Goal: Task Accomplishment & Management: Manage account settings

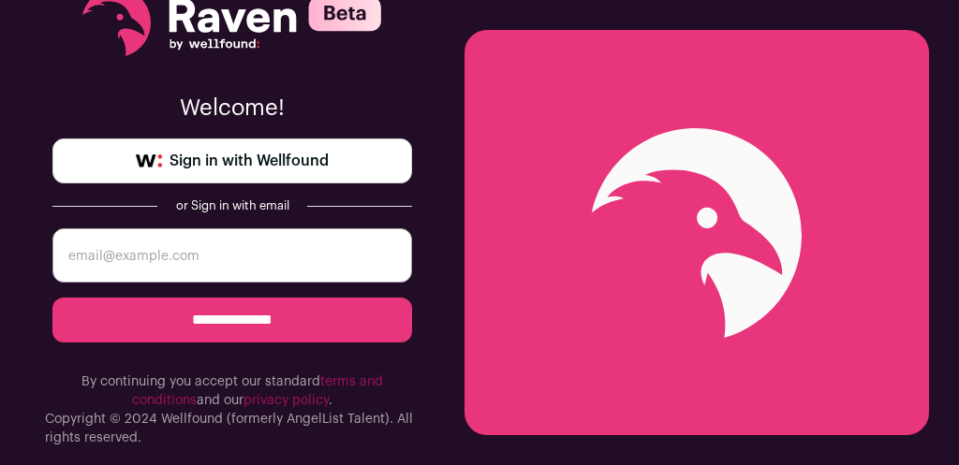
click at [183, 247] on input "email" at bounding box center [231, 255] width 359 height 54
click at [178, 254] on input "email" at bounding box center [231, 255] width 359 height 54
click at [151, 257] on input "email" at bounding box center [231, 255] width 359 height 54
type input "vzvxvz"
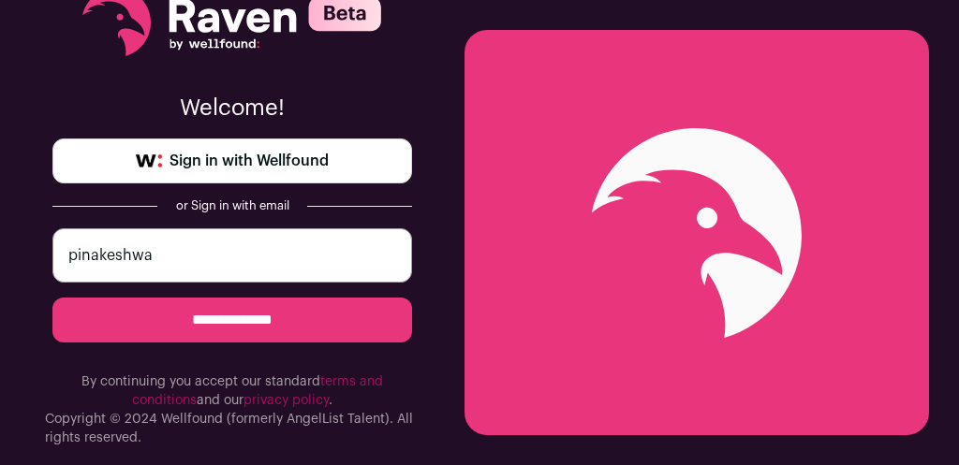
type input "pinakeshwar"
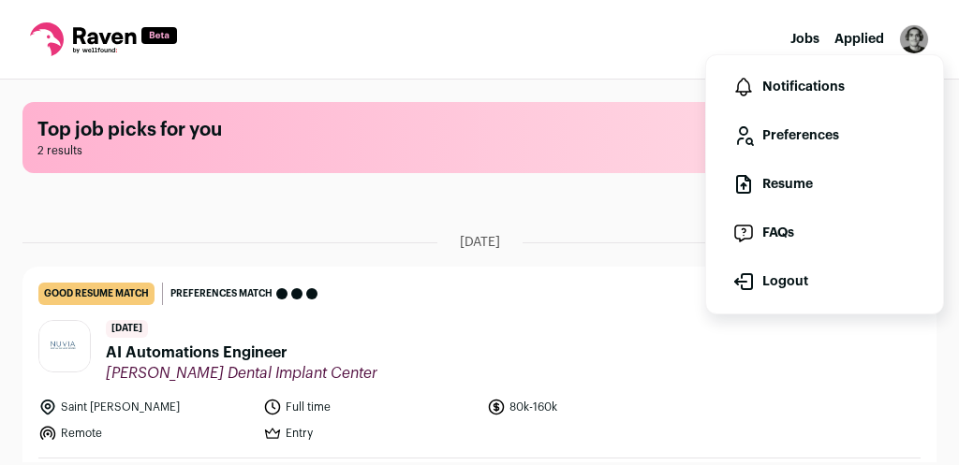
click at [799, 142] on link "Preferences" at bounding box center [824, 135] width 207 height 45
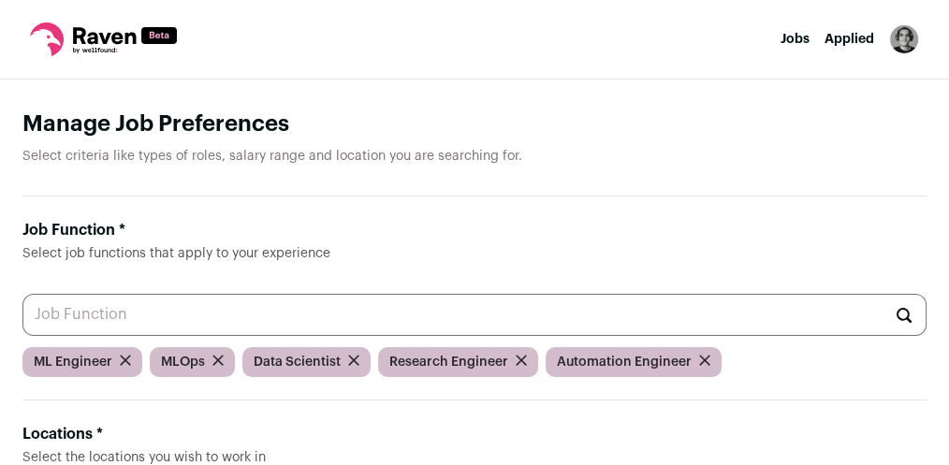
click at [902, 47] on img "Open dropdown" at bounding box center [904, 39] width 30 height 30
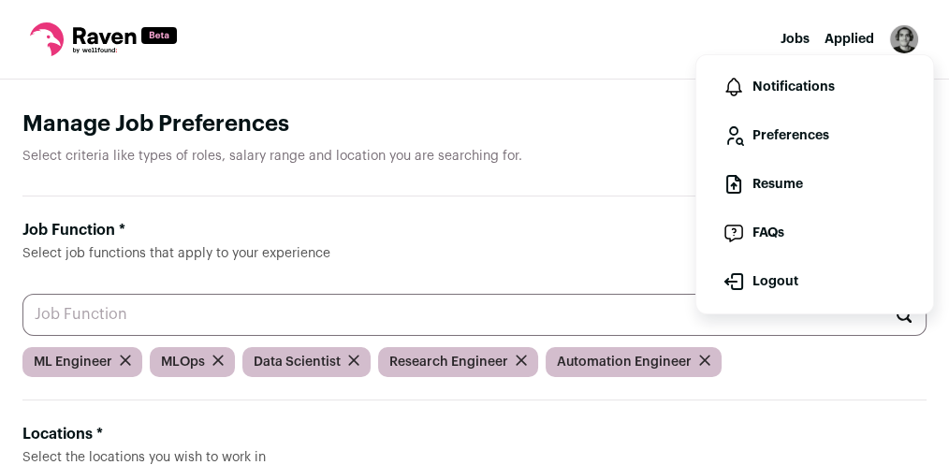
click at [783, 183] on link "Resume" at bounding box center [814, 184] width 207 height 45
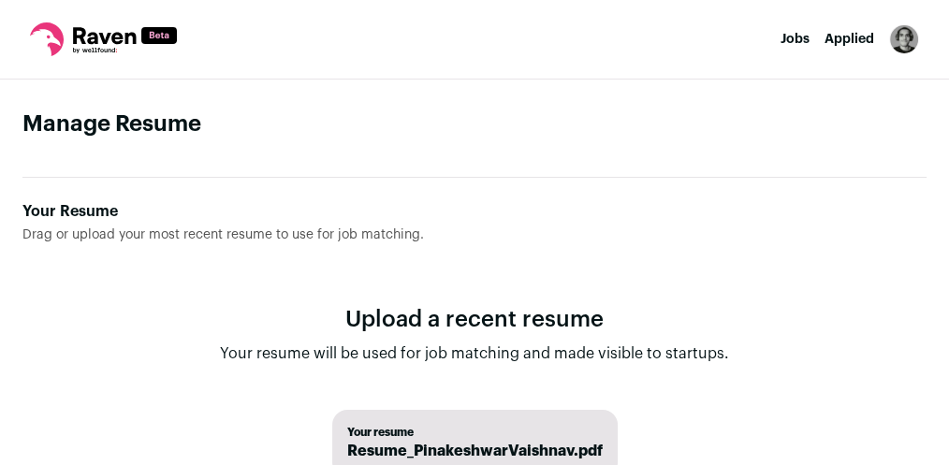
scroll to position [150, 0]
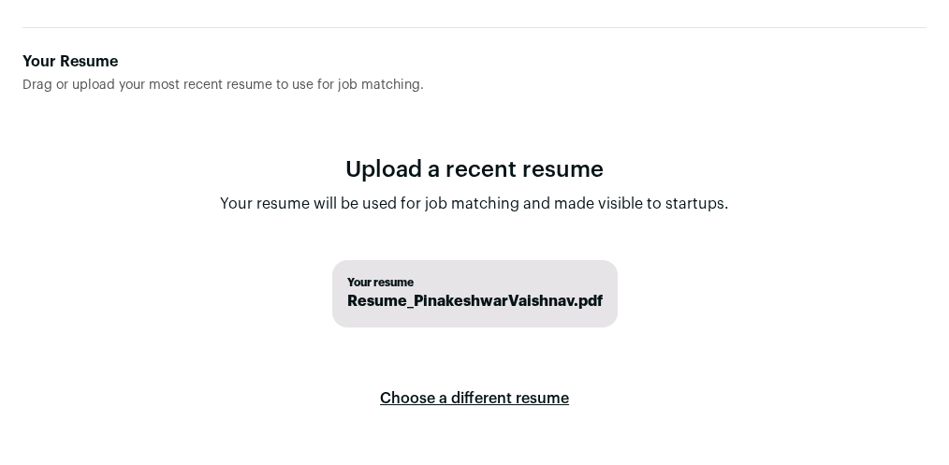
drag, startPoint x: 545, startPoint y: 196, endPoint x: 819, endPoint y: 220, distance: 275.4
click at [819, 220] on form "Upload a recent resume Your resume will be used for job matching and made visib…" at bounding box center [474, 323] width 904 height 397
click at [603, 275] on span "Your resume" at bounding box center [475, 282] width 256 height 15
click at [569, 373] on label "Choose a different resume" at bounding box center [474, 399] width 189 height 52
click at [0, 0] on input "Your Resume Drag or upload your most recent resume to use for job matching." at bounding box center [0, 0] width 0 height 0
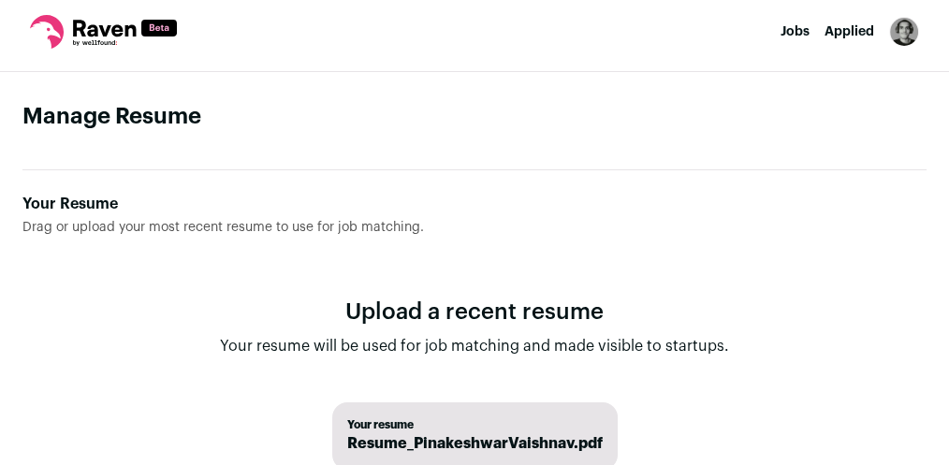
scroll to position [0, 0]
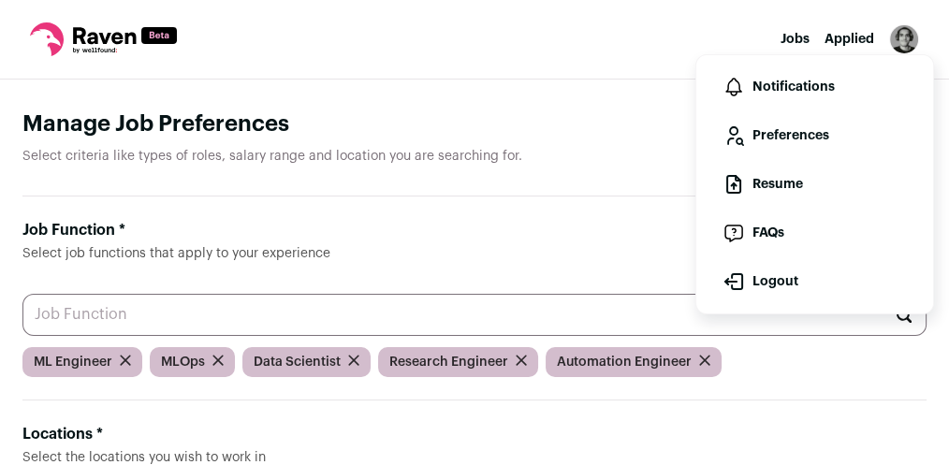
click at [806, 129] on link "Preferences" at bounding box center [814, 135] width 207 height 45
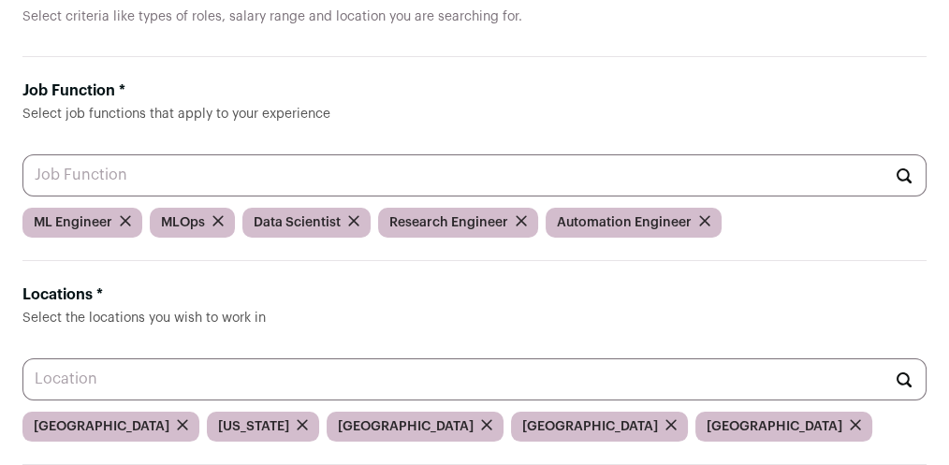
scroll to position [150, 0]
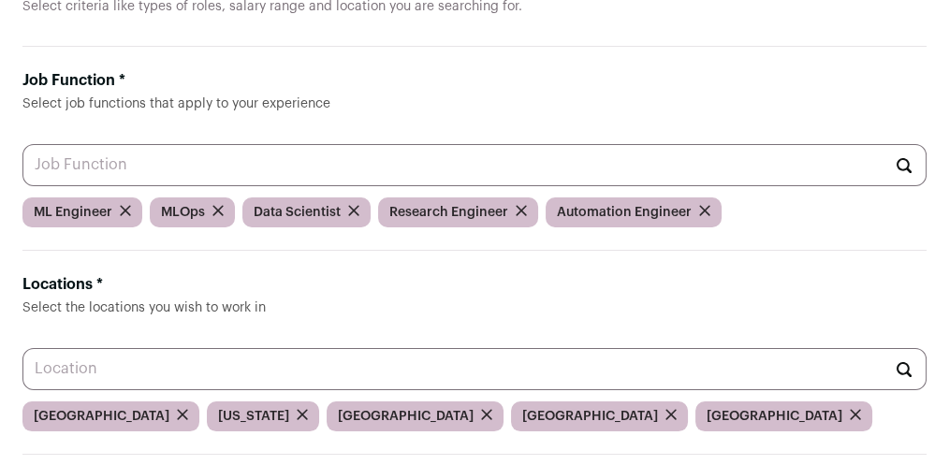
click at [535, 144] on input "Job Function * Select job functions that apply to your experience" at bounding box center [474, 165] width 904 height 42
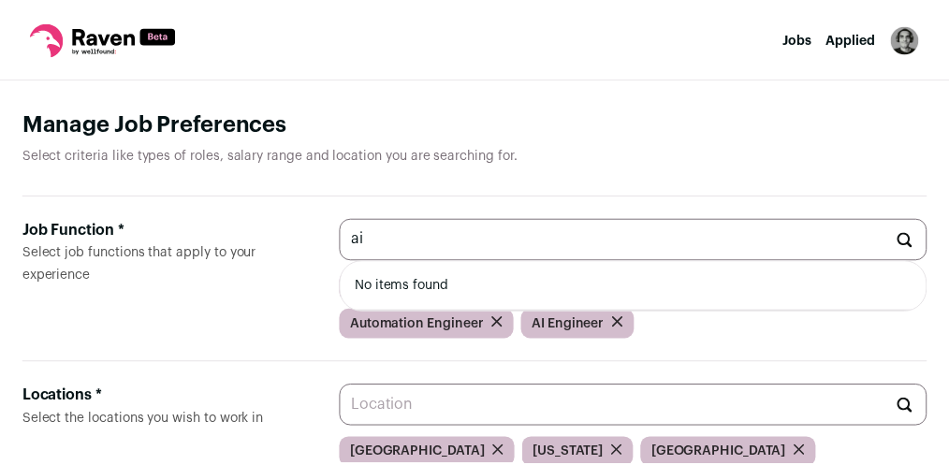
scroll to position [150, 0]
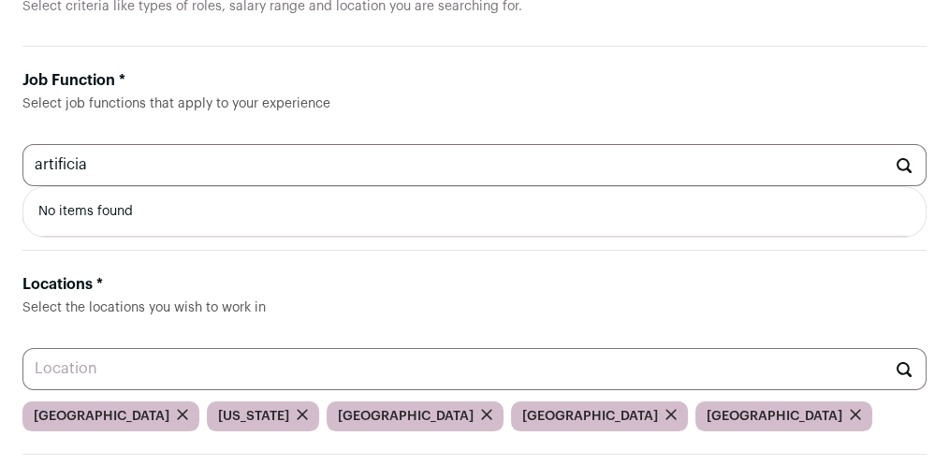
type input "artificial"
type input "machine"
type input "deep"
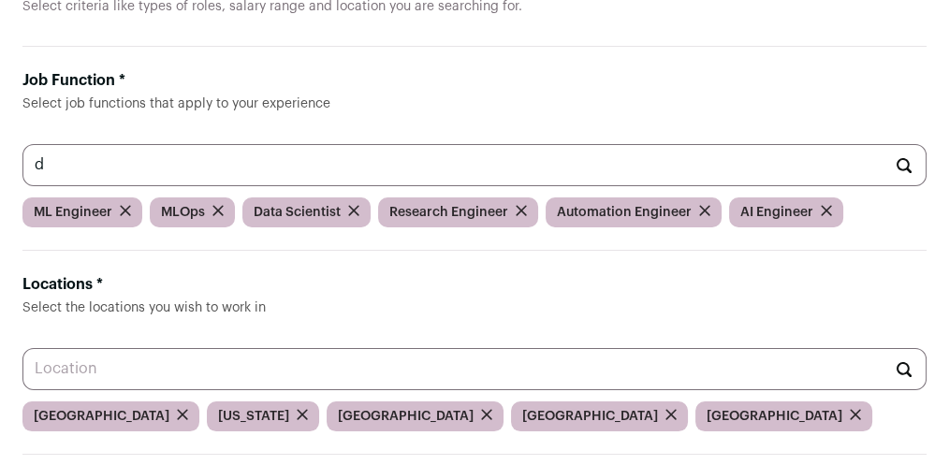
type input "dl"
type input "softwar"
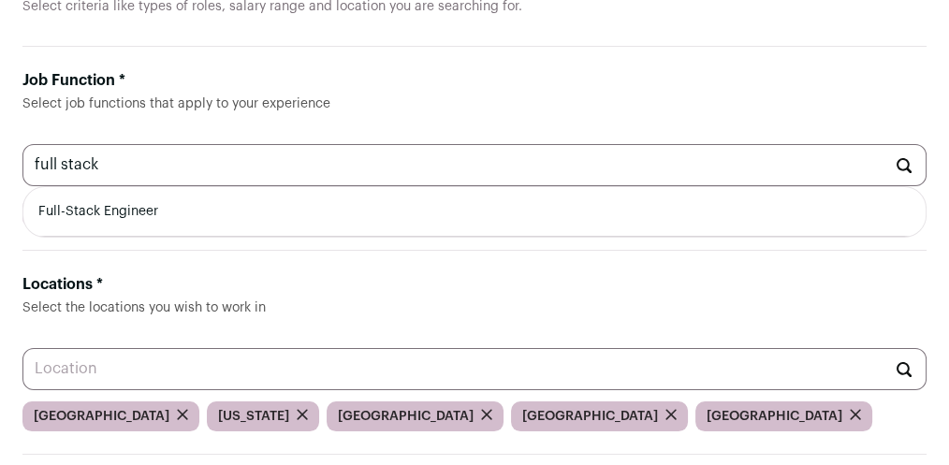
type input "full"
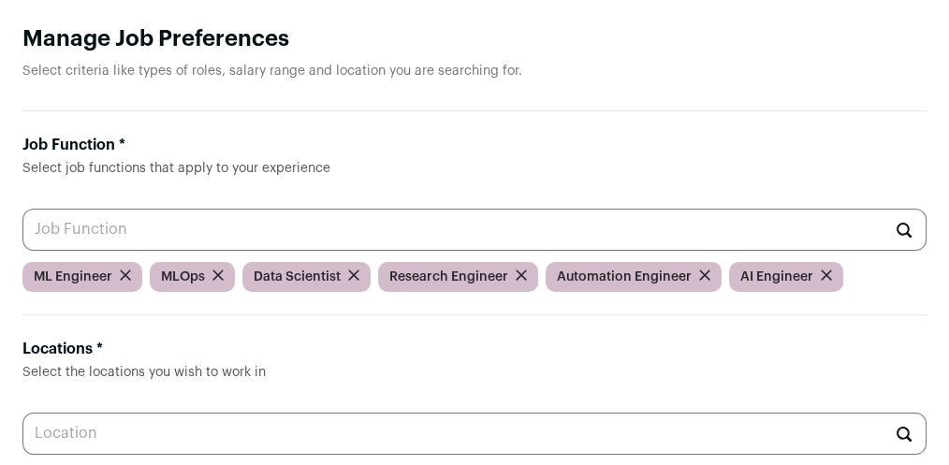
scroll to position [0, 0]
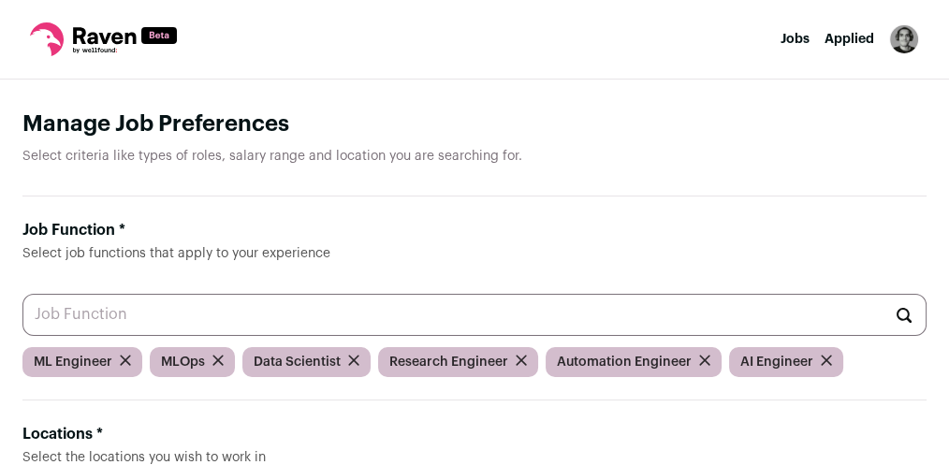
click at [483, 136] on h1 "Manage Job Preferences" at bounding box center [474, 125] width 904 height 30
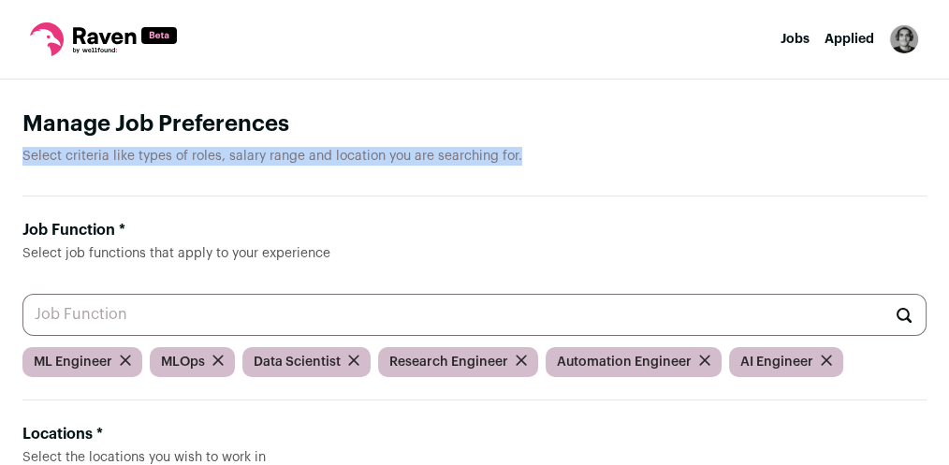
drag, startPoint x: 14, startPoint y: 150, endPoint x: 303, endPoint y: 163, distance: 289.6
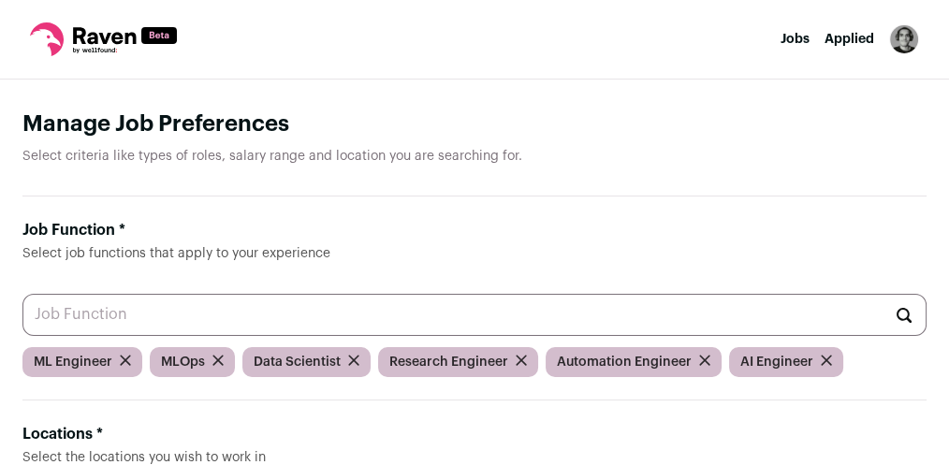
drag, startPoint x: 276, startPoint y: 131, endPoint x: 285, endPoint y: 137, distance: 10.1
click at [277, 131] on h1 "Manage Job Preferences" at bounding box center [474, 125] width 904 height 30
drag, startPoint x: 319, startPoint y: 159, endPoint x: 608, endPoint y: 171, distance: 288.6
click at [572, 185] on header "Manage Job Preferences Select criteria like types of roles, salary range and lo…" at bounding box center [474, 153] width 904 height 87
drag, startPoint x: 652, startPoint y: 156, endPoint x: 679, endPoint y: 152, distance: 26.6
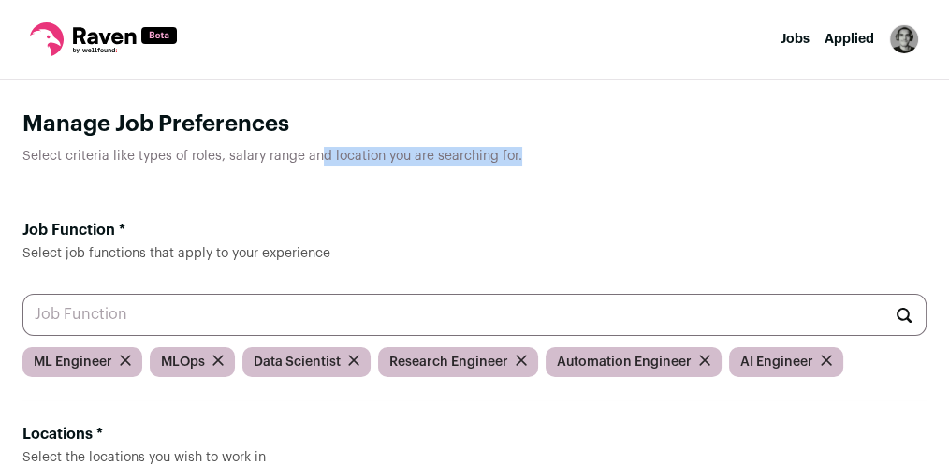
click at [653, 156] on p "Select criteria like types of roles, salary range and location you are searchin…" at bounding box center [474, 156] width 904 height 19
click at [661, 110] on h1 "Manage Job Preferences" at bounding box center [474, 125] width 904 height 30
click at [559, 294] on input "Job Function * Select job functions that apply to your experience" at bounding box center [474, 315] width 904 height 42
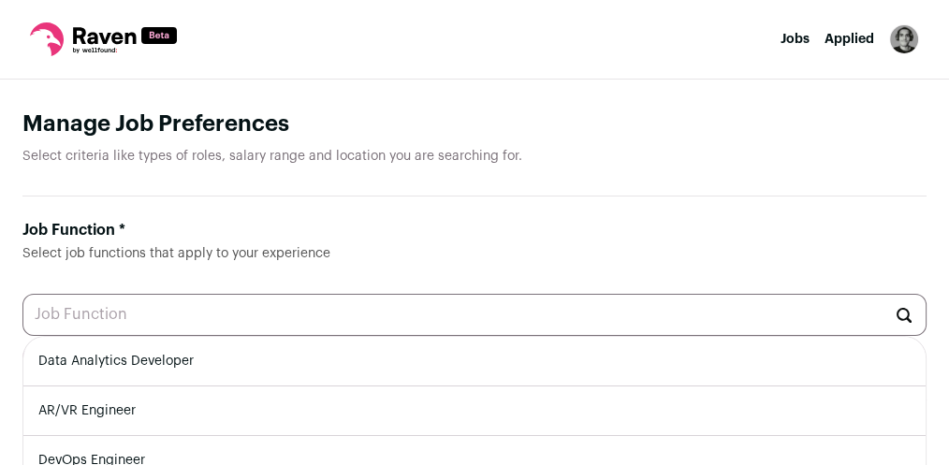
scroll to position [75, 0]
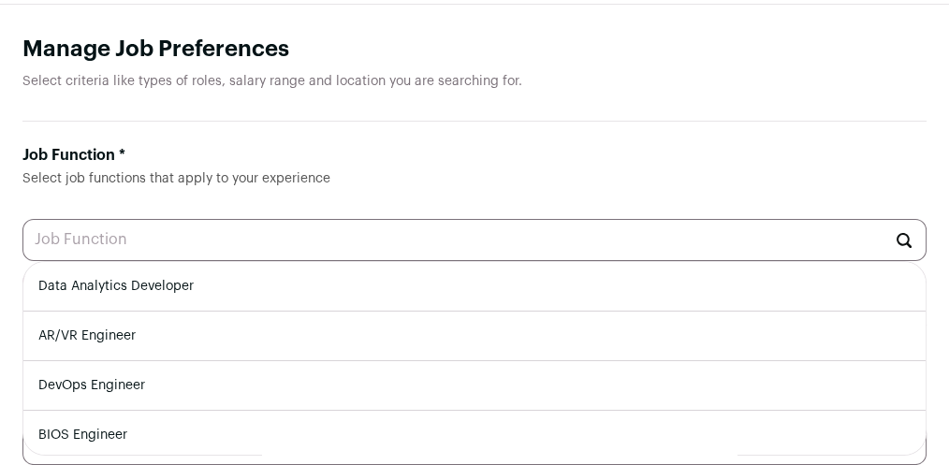
click at [584, 89] on p "Select criteria like types of roles, salary range and location you are searchin…" at bounding box center [474, 81] width 904 height 19
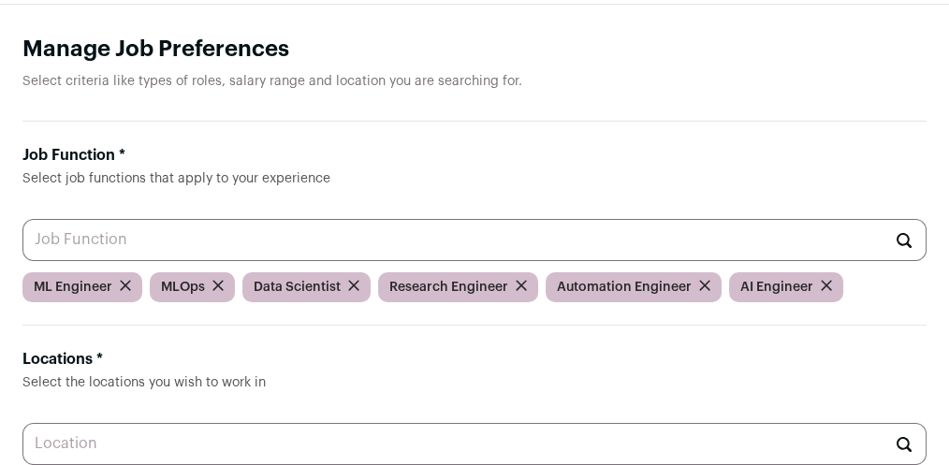
click at [559, 219] on input "Job Function * Select job functions that apply to your experience" at bounding box center [474, 240] width 904 height 42
type input "ai"
type input "m"
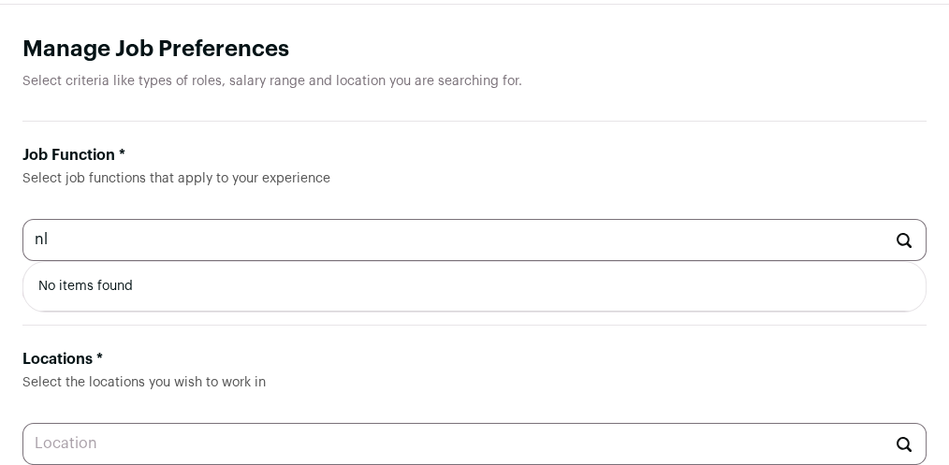
type input "nlp"
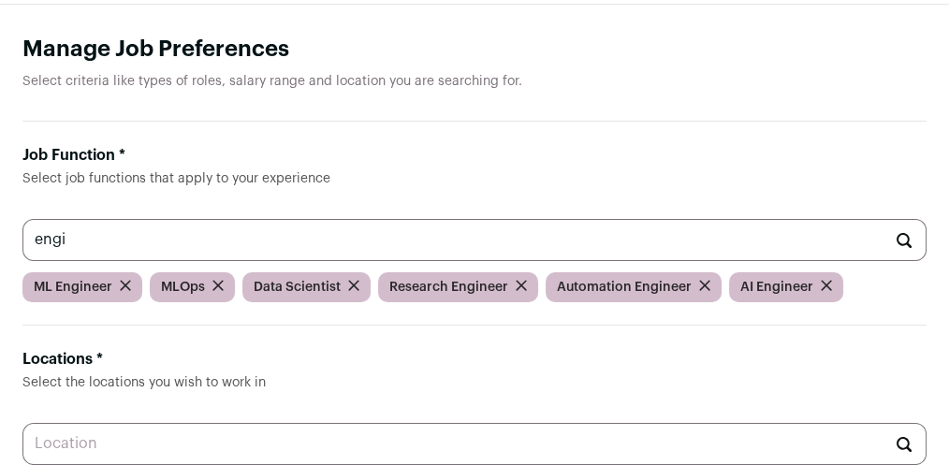
type input "engin"
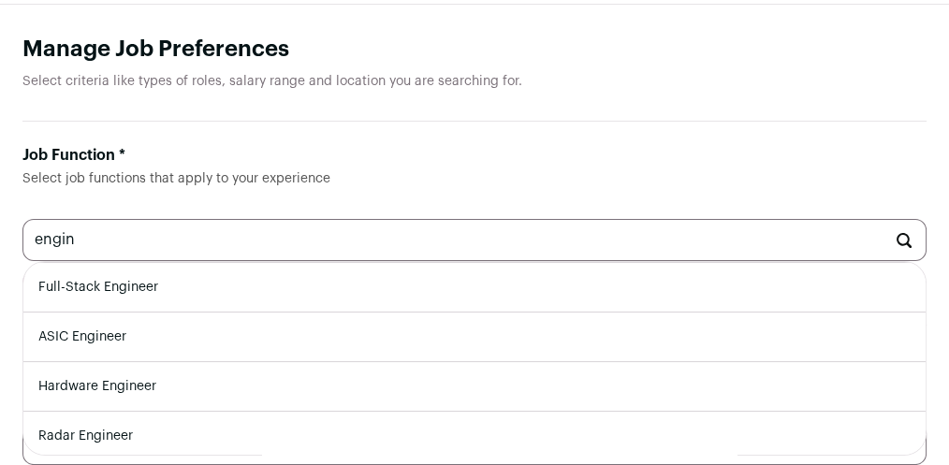
scroll to position [0, 0]
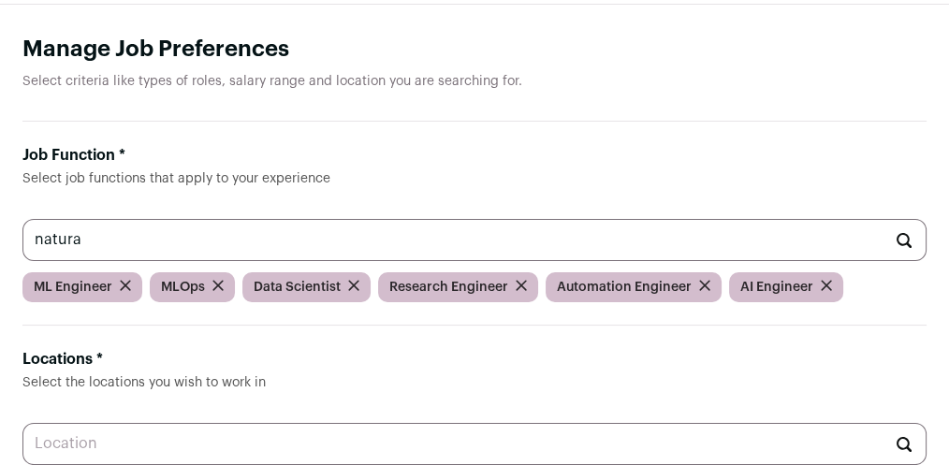
type input "natural"
type input "language"
type input "computer"
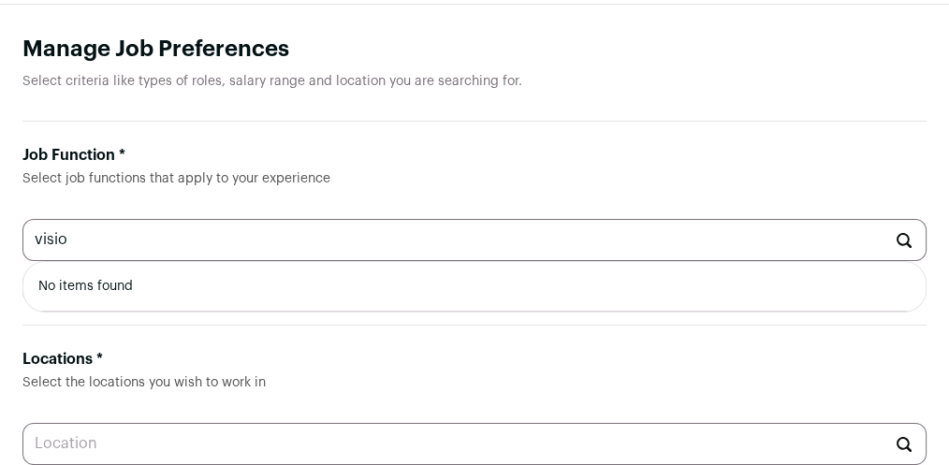
type input "vision"
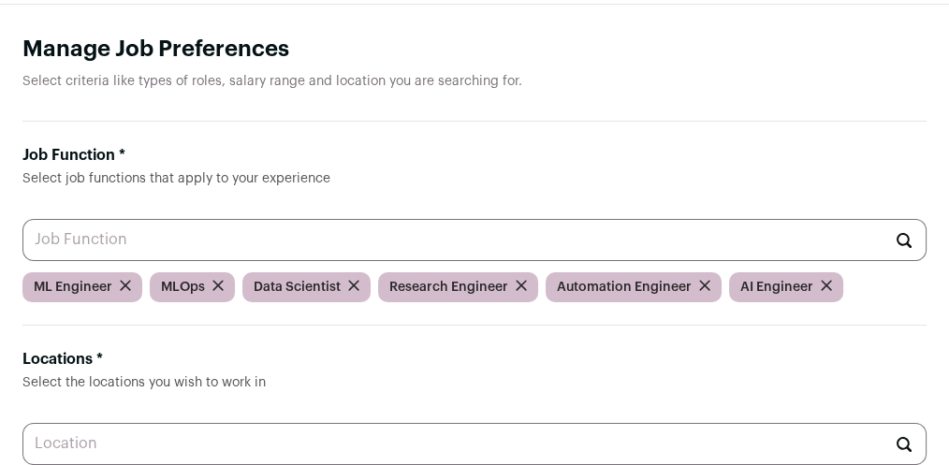
click at [600, 91] on header "Manage Job Preferences Select criteria like types of roles, salary range and lo…" at bounding box center [474, 78] width 904 height 87
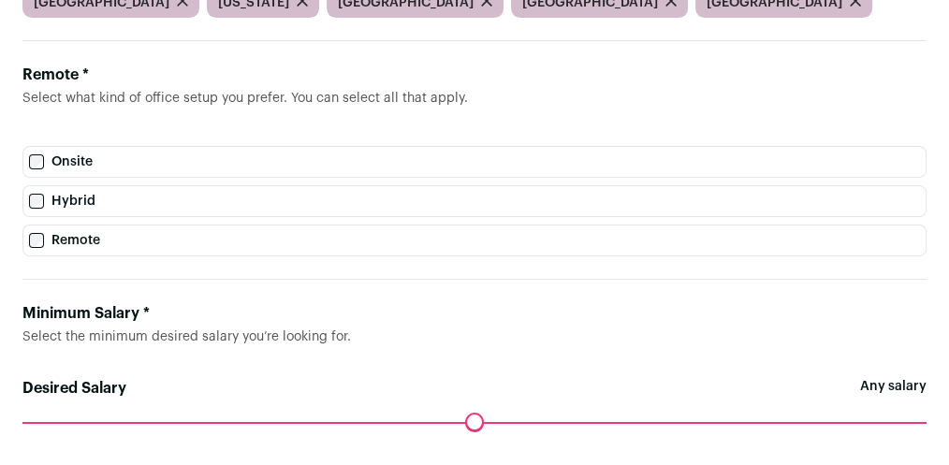
scroll to position [564, 0]
drag, startPoint x: 128, startPoint y: 343, endPoint x: 12, endPoint y: 268, distance: 138.1
click at [12, 268] on main "Manage Job Preferences Select criteria like types of roles, salary range and lo…" at bounding box center [474, 154] width 949 height 1279
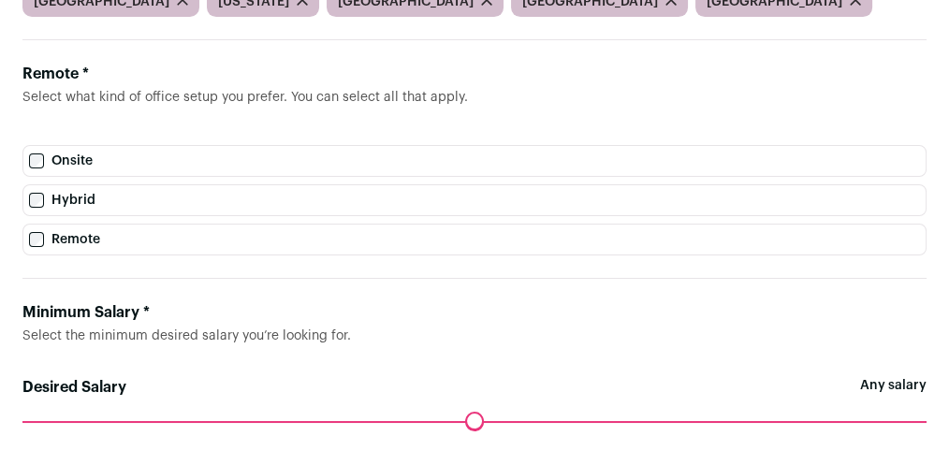
paste textarea
drag, startPoint x: 167, startPoint y: 388, endPoint x: 27, endPoint y: 264, distance: 187.0
click at [0, 271] on main "Manage Job Preferences Select criteria like types of roles, salary range and lo…" at bounding box center [474, 154] width 949 height 1279
copy label "What are you interested in? * Describe what you’re looking for—industries, tech…"
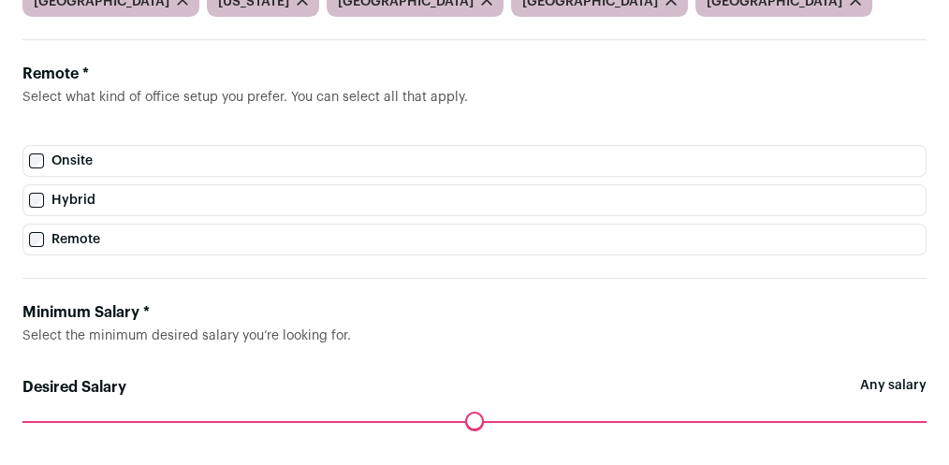
drag, startPoint x: 2, startPoint y: 257, endPoint x: 206, endPoint y: 271, distance: 204.5
click at [219, 405] on main "Manage Job Preferences Select criteria like types of roles, salary range and lo…" at bounding box center [474, 154] width 949 height 1279
copy label "What are you interested in? * Describe what you’re looking for—industries, tech…"
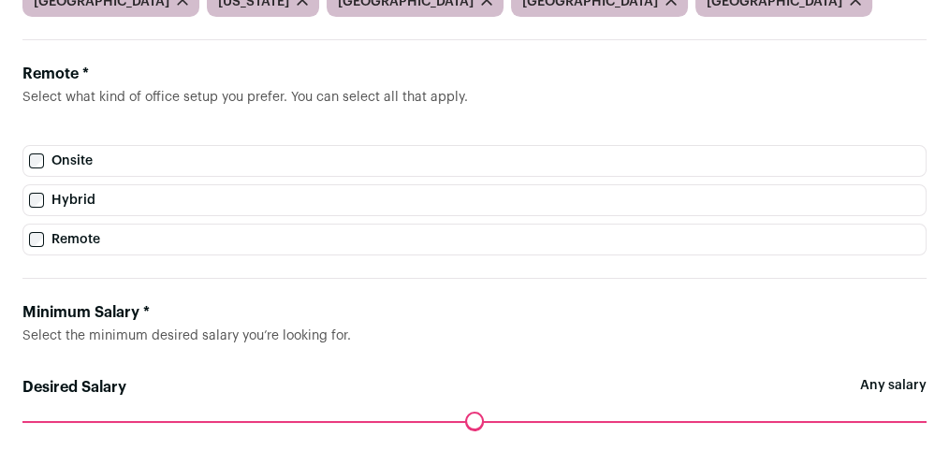
drag, startPoint x: 212, startPoint y: 397, endPoint x: 35, endPoint y: 284, distance: 210.1
click at [20, 268] on main "Manage Job Preferences Select criteria like types of roles, salary range and lo…" at bounding box center [474, 154] width 949 height 1279
paste textarea "**********"
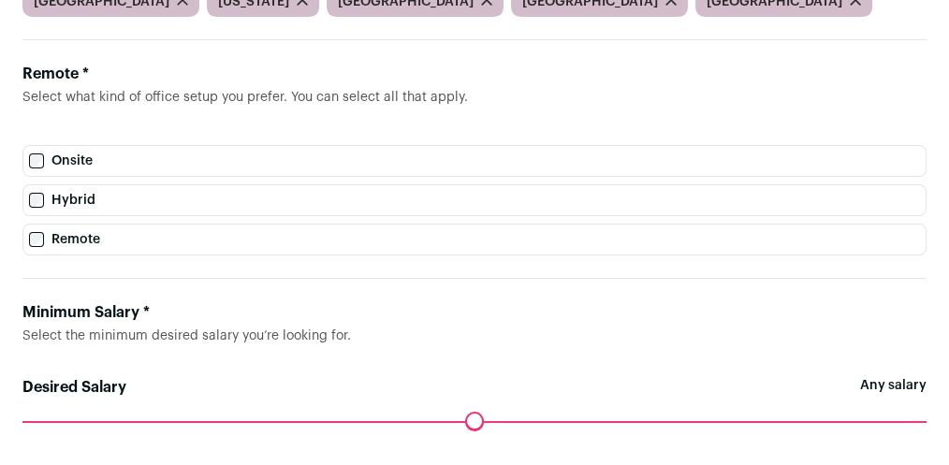
scroll to position [0, 0]
type textarea "**********"
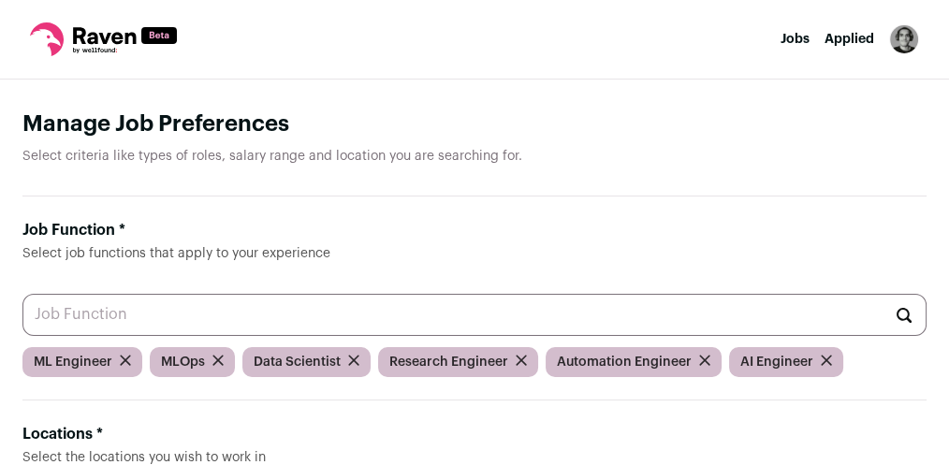
click at [146, 51] on icon at bounding box center [103, 39] width 147 height 34
click at [102, 37] on icon at bounding box center [104, 35] width 63 height 17
click at [44, 44] on icon at bounding box center [103, 39] width 147 height 34
click at [779, 40] on nav "Jobs Applied Settings Notifications Preferences Resume FAQs Logout" at bounding box center [474, 40] width 949 height 80
click at [791, 34] on link "Jobs" at bounding box center [795, 39] width 29 height 13
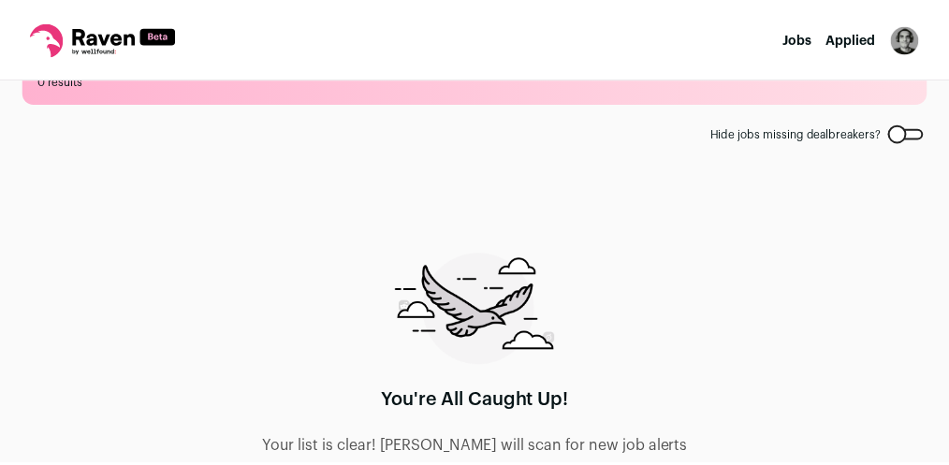
scroll to position [110, 0]
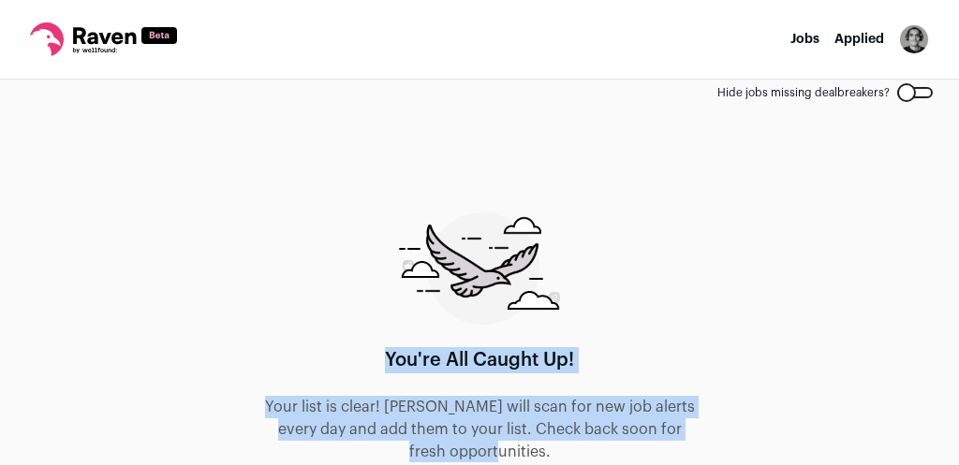
drag, startPoint x: 359, startPoint y: 350, endPoint x: 627, endPoint y: 461, distance: 289.6
click at [636, 451] on div "You're All Caught Up! Your list is clear! Raven will scan for new job alerts ev…" at bounding box center [479, 338] width 434 height 251
click at [551, 463] on div "Top job picks for you 0 results Hide jobs missing dealbreakers? You're All Caug…" at bounding box center [479, 273] width 959 height 386
drag, startPoint x: 550, startPoint y: 464, endPoint x: 404, endPoint y: 332, distance: 196.9
click at [405, 332] on div "Top job picks for you 0 results Hide jobs missing dealbreakers? You're All Caug…" at bounding box center [479, 273] width 959 height 386
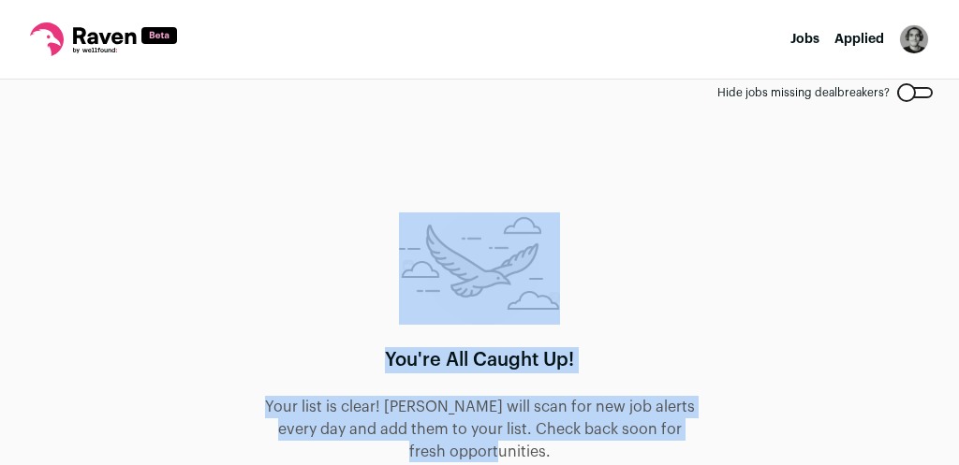
click at [405, 333] on div "You're All Caught Up! Your list is clear! Raven will scan for new job alerts ev…" at bounding box center [479, 338] width 434 height 251
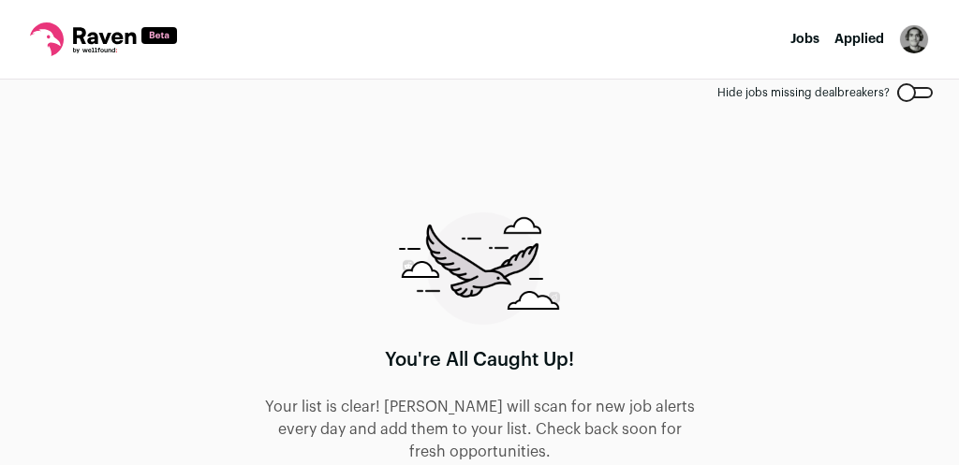
click at [918, 34] on img "Open dropdown" at bounding box center [914, 39] width 30 height 30
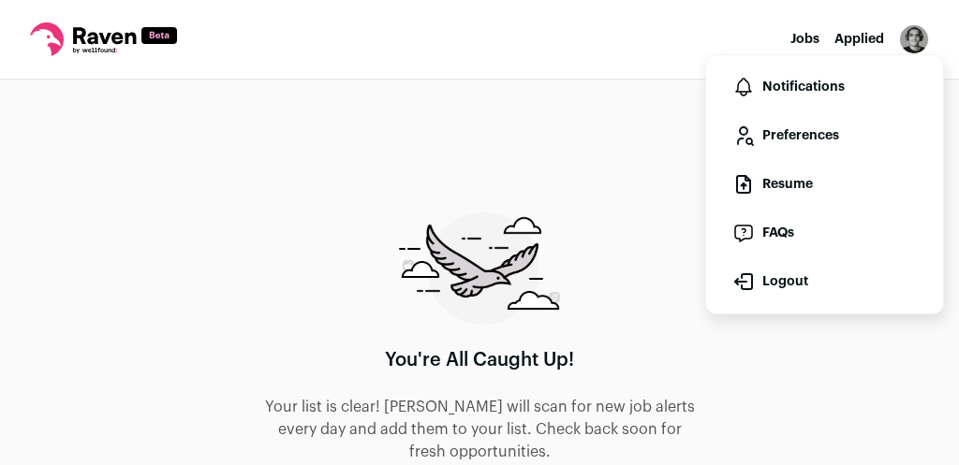
click at [848, 81] on link "Notifications" at bounding box center [824, 87] width 207 height 45
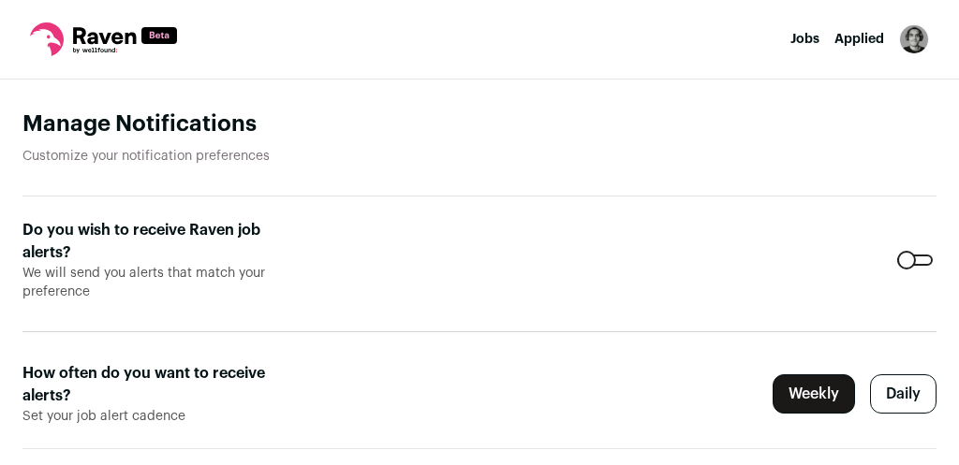
click at [903, 376] on label "Daily" at bounding box center [903, 393] width 66 height 39
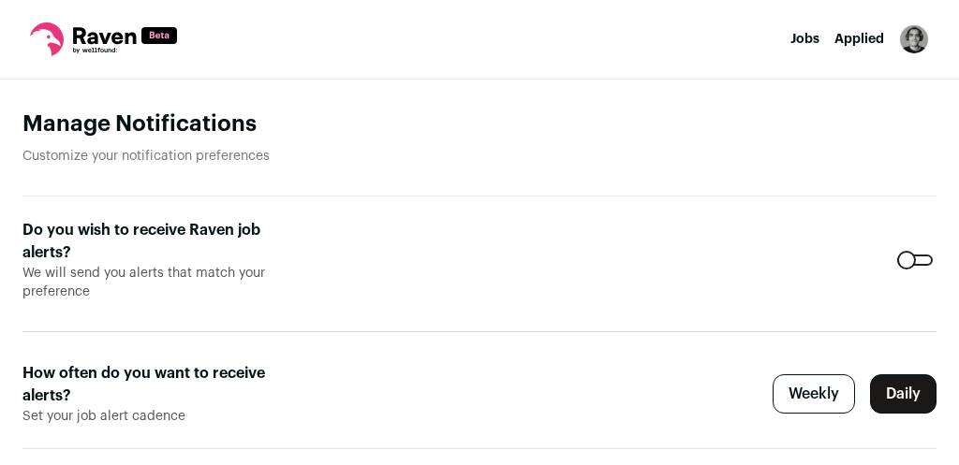
click at [804, 40] on link "Jobs" at bounding box center [804, 39] width 29 height 13
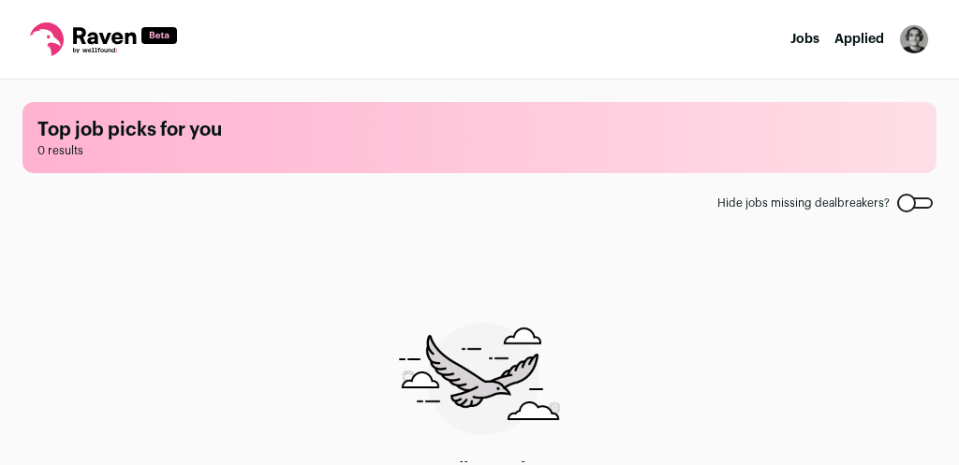
click at [865, 37] on link "Applied" at bounding box center [859, 39] width 50 height 13
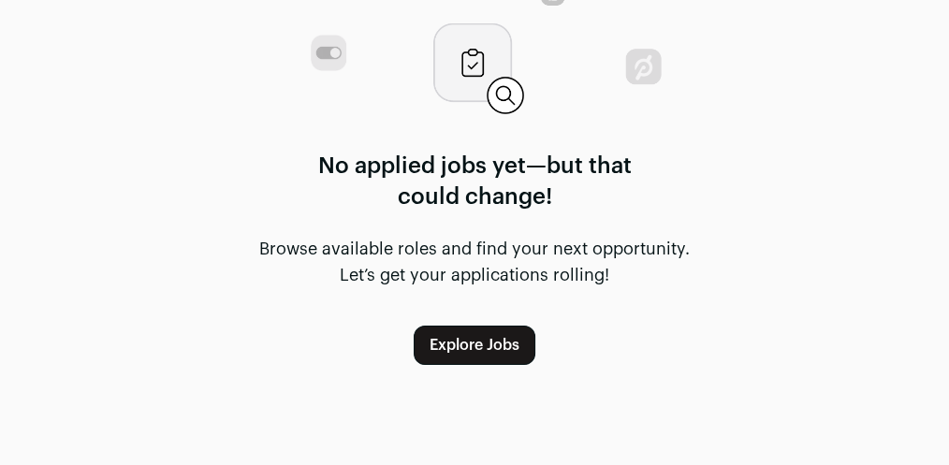
scroll to position [177, 0]
click at [513, 325] on link "Explore Jobs" at bounding box center [475, 344] width 122 height 39
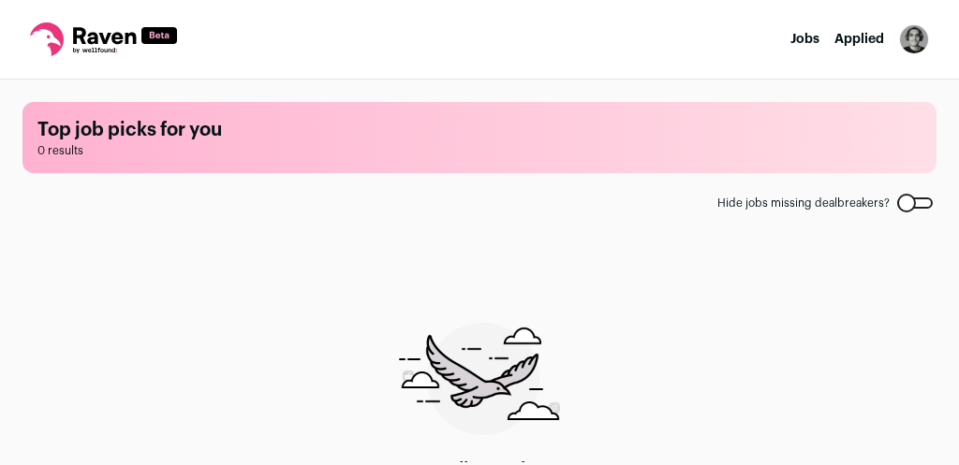
drag, startPoint x: 899, startPoint y: 51, endPoint x: 907, endPoint y: 47, distance: 9.6
click at [899, 51] on button "Open dropdown" at bounding box center [914, 39] width 30 height 30
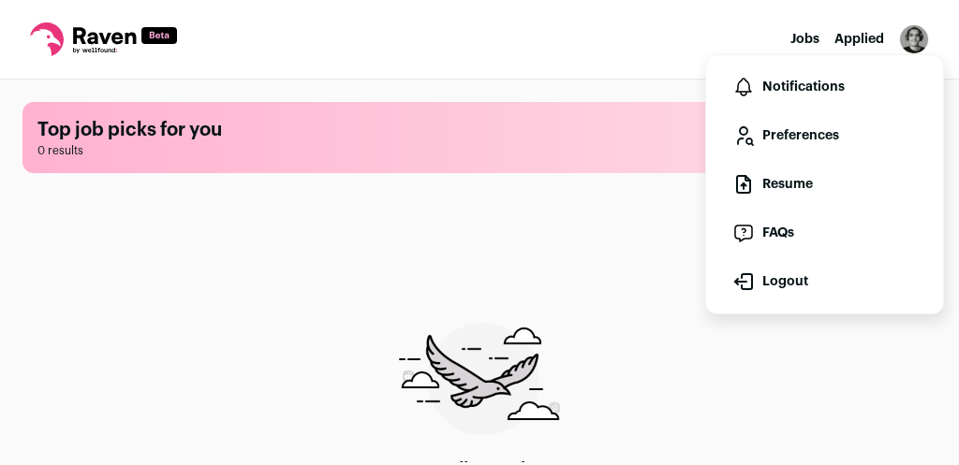
click at [911, 45] on img "Open dropdown" at bounding box center [914, 39] width 30 height 30
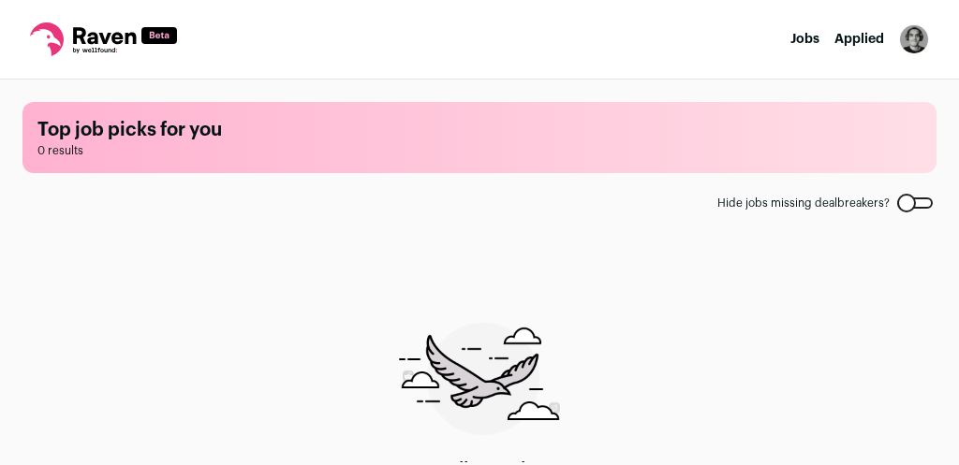
click at [911, 45] on img "Open dropdown" at bounding box center [914, 39] width 30 height 30
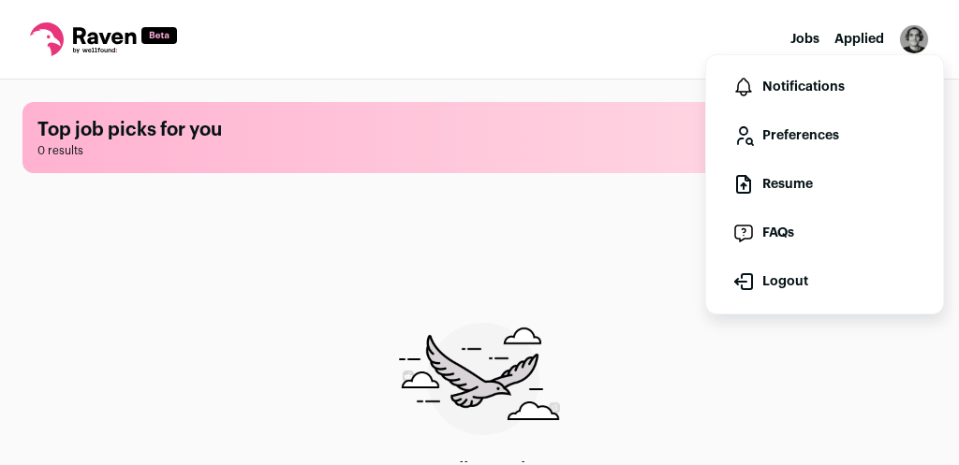
click at [796, 234] on link "FAQs" at bounding box center [824, 233] width 207 height 45
click at [804, 123] on link "Preferences" at bounding box center [824, 135] width 207 height 45
drag, startPoint x: 336, startPoint y: 213, endPoint x: 333, endPoint y: 228, distance: 15.2
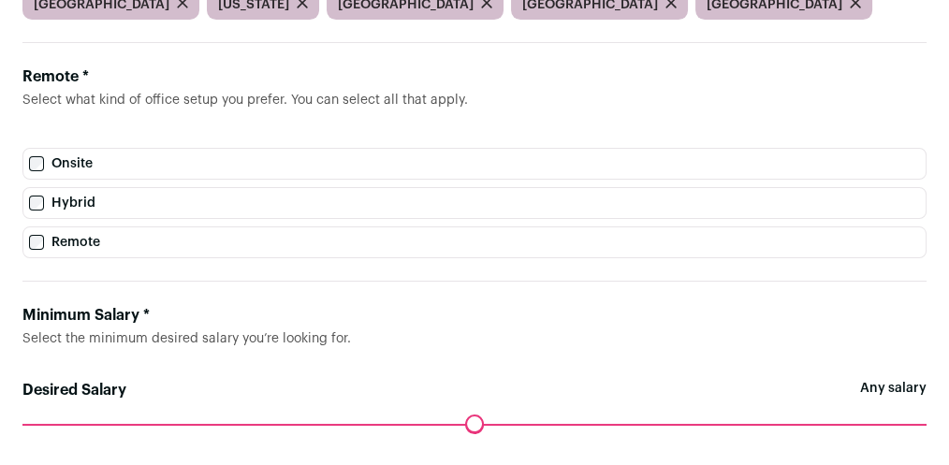
scroll to position [564, 0]
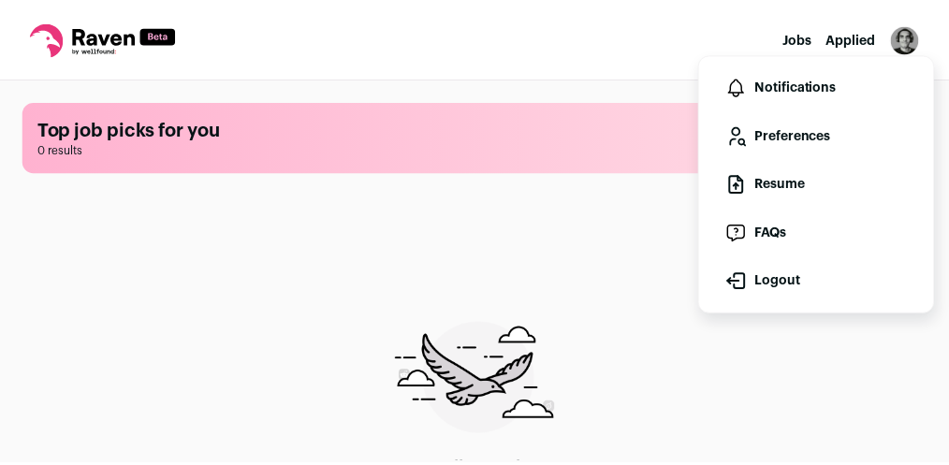
scroll to position [110, 0]
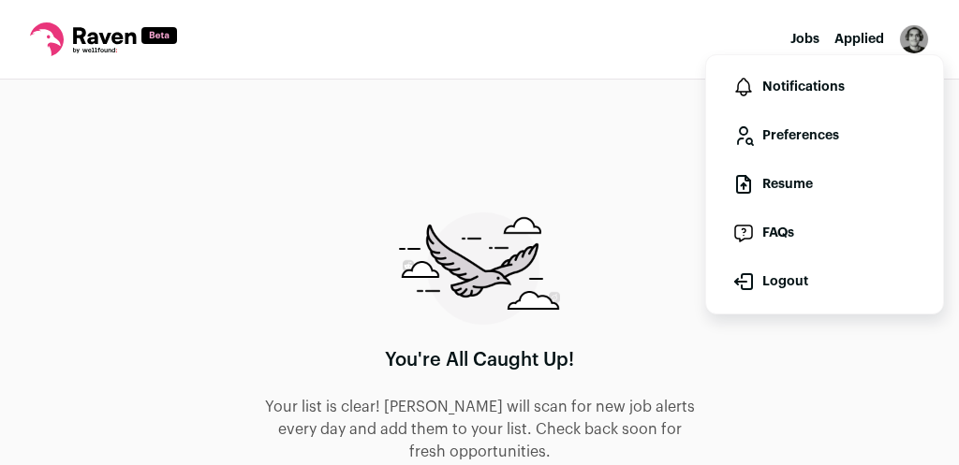
click at [787, 128] on link "Preferences" at bounding box center [824, 135] width 207 height 45
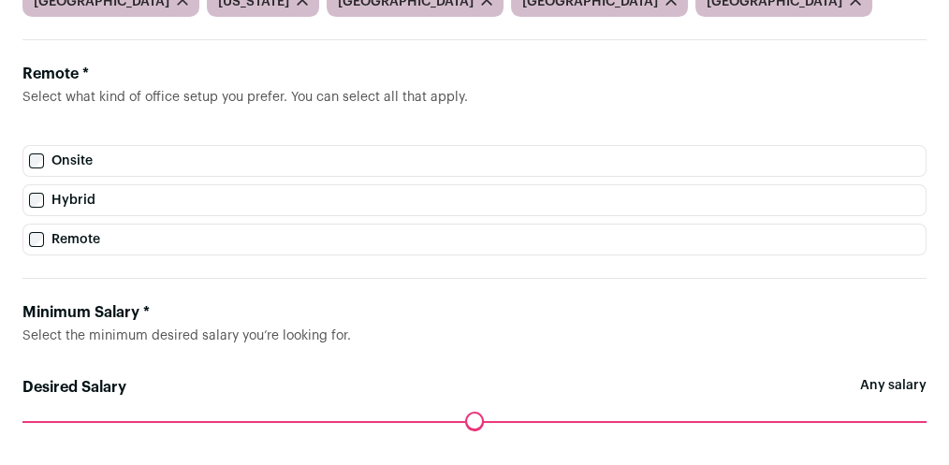
scroll to position [45, 0]
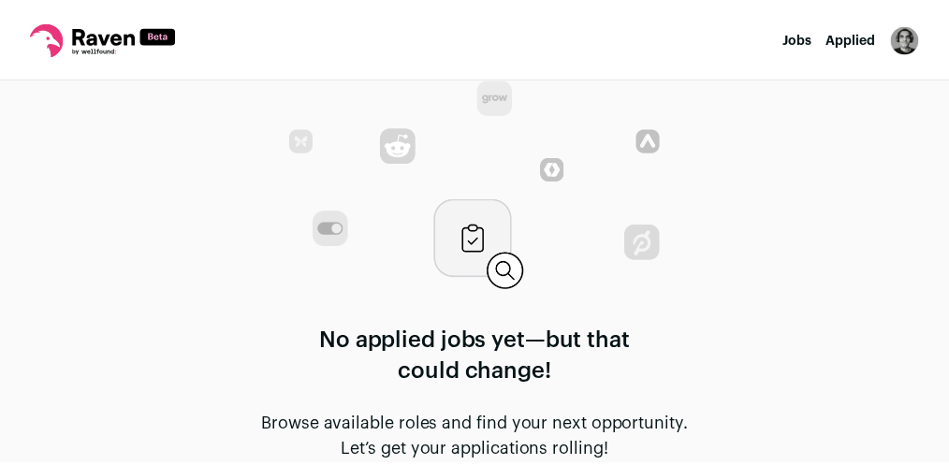
scroll to position [177, 0]
